Goal: Task Accomplishment & Management: Manage account settings

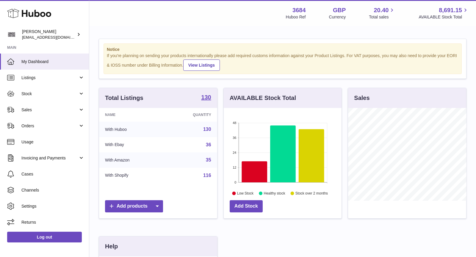
scroll to position [92, 118]
click at [50, 108] on span "Sales" at bounding box center [49, 110] width 57 height 6
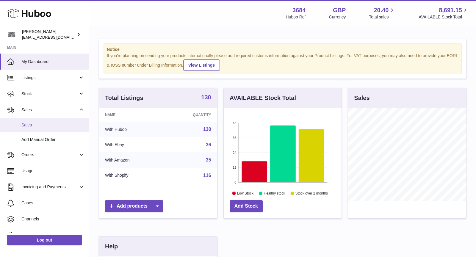
click at [48, 128] on link "Sales" at bounding box center [44, 125] width 89 height 15
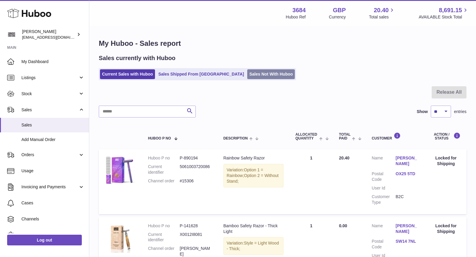
click at [251, 75] on link "Sales Not With Huboo" at bounding box center [271, 74] width 48 height 10
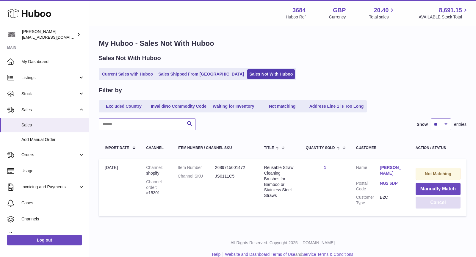
click at [440, 202] on button "Cancel" at bounding box center [437, 202] width 45 height 12
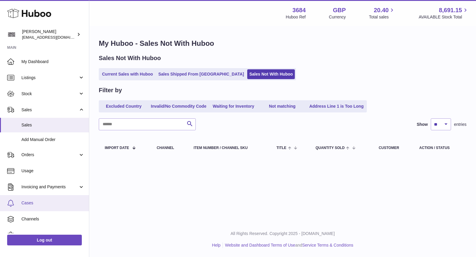
click at [32, 200] on span "Cases" at bounding box center [52, 203] width 63 height 6
